Goal: Navigation & Orientation: Find specific page/section

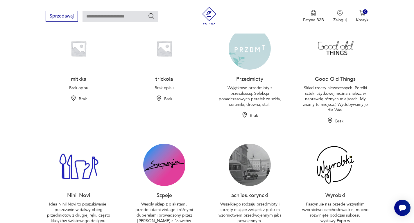
scroll to position [233, 0]
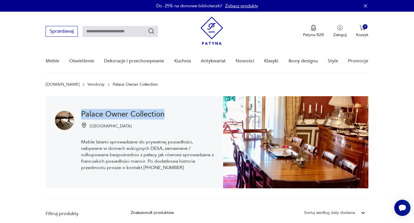
drag, startPoint x: 81, startPoint y: 114, endPoint x: 164, endPoint y: 117, distance: 83.2
click at [164, 117] on h1 "Palace Owner Collection" at bounding box center [147, 114] width 133 height 7
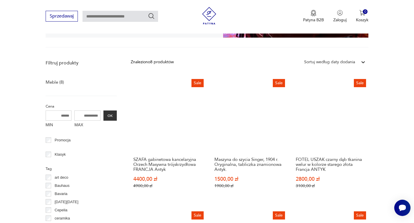
scroll to position [204, 0]
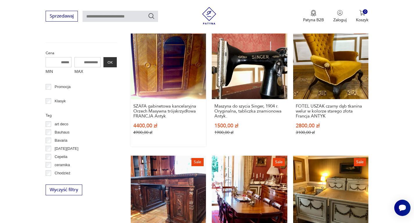
click at [148, 92] on link "Sale SZAFA gabinetowa kancelaryjna Orzech Masywna trójskrzydłowa FRANCJA Antyk …" at bounding box center [169, 84] width 76 height 123
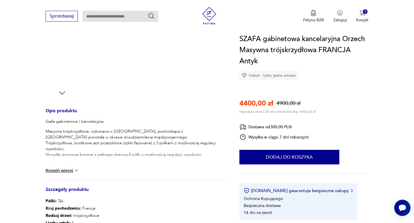
scroll to position [175, 0]
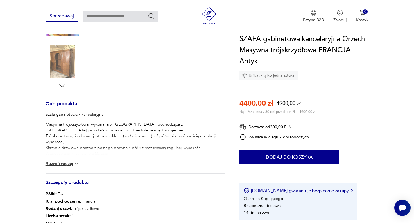
click at [62, 163] on button "Rozwiń więcej" at bounding box center [63, 163] width 34 height 6
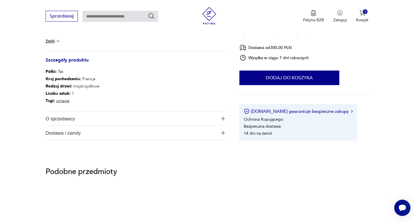
scroll to position [465, 0]
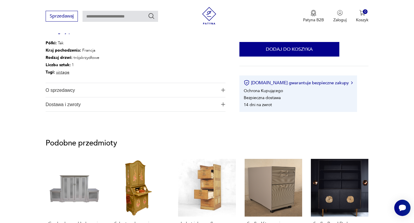
click at [90, 85] on span "O sprzedawcy" at bounding box center [132, 90] width 172 height 14
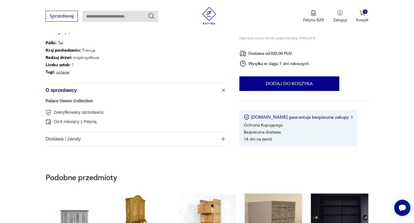
click at [72, 100] on link "Palace Owner Collection" at bounding box center [69, 100] width 47 height 5
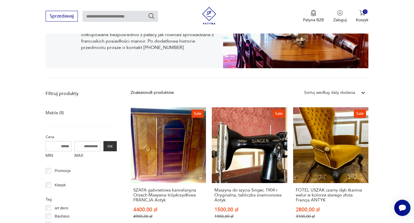
scroll to position [62, 0]
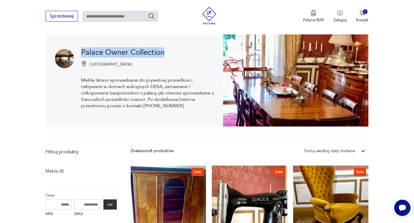
drag, startPoint x: 168, startPoint y: 52, endPoint x: 81, endPoint y: 53, distance: 87.0
click at [81, 53] on h1 "Palace Owner Collection" at bounding box center [147, 52] width 133 height 7
copy h1 "Palace Owner Collection"
